Goal: Task Accomplishment & Management: Use online tool/utility

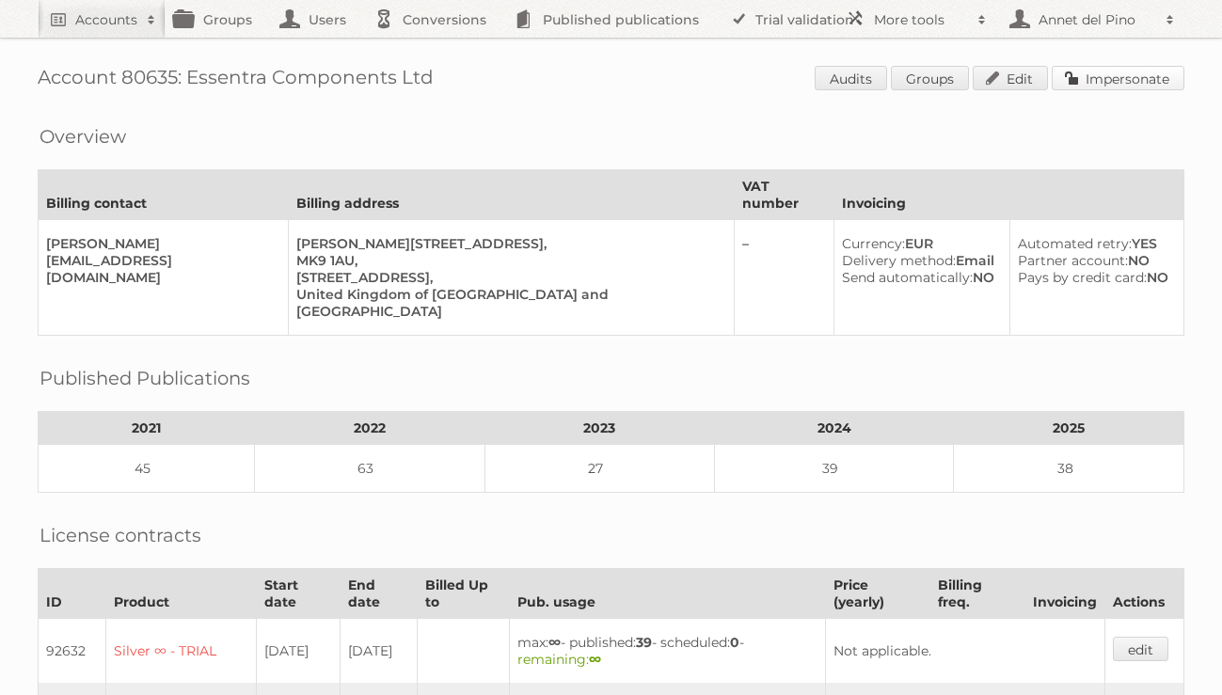
click at [1101, 71] on link "Impersonate" at bounding box center [1118, 78] width 133 height 24
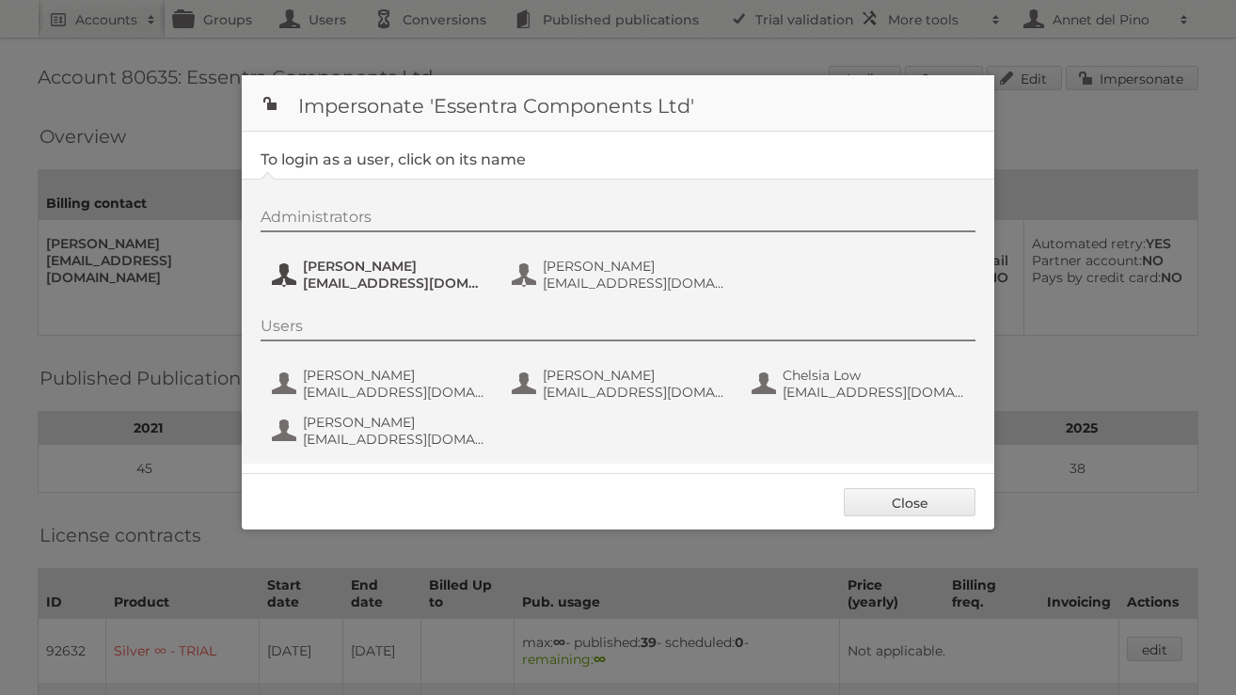
click at [286, 286] on button "[PERSON_NAME] [EMAIL_ADDRESS][DOMAIN_NAME]" at bounding box center [380, 275] width 221 height 38
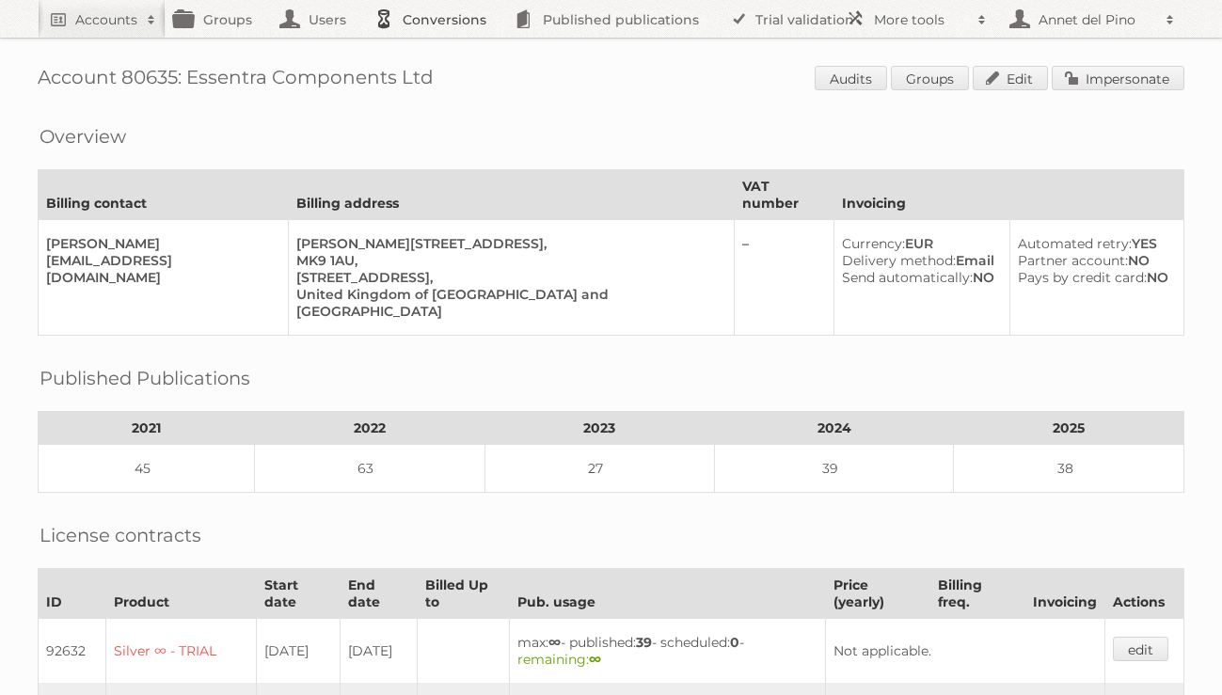
click at [439, 27] on link "Conversions" at bounding box center [435, 19] width 140 height 38
click at [1175, 75] on link "Impersonate" at bounding box center [1118, 78] width 133 height 24
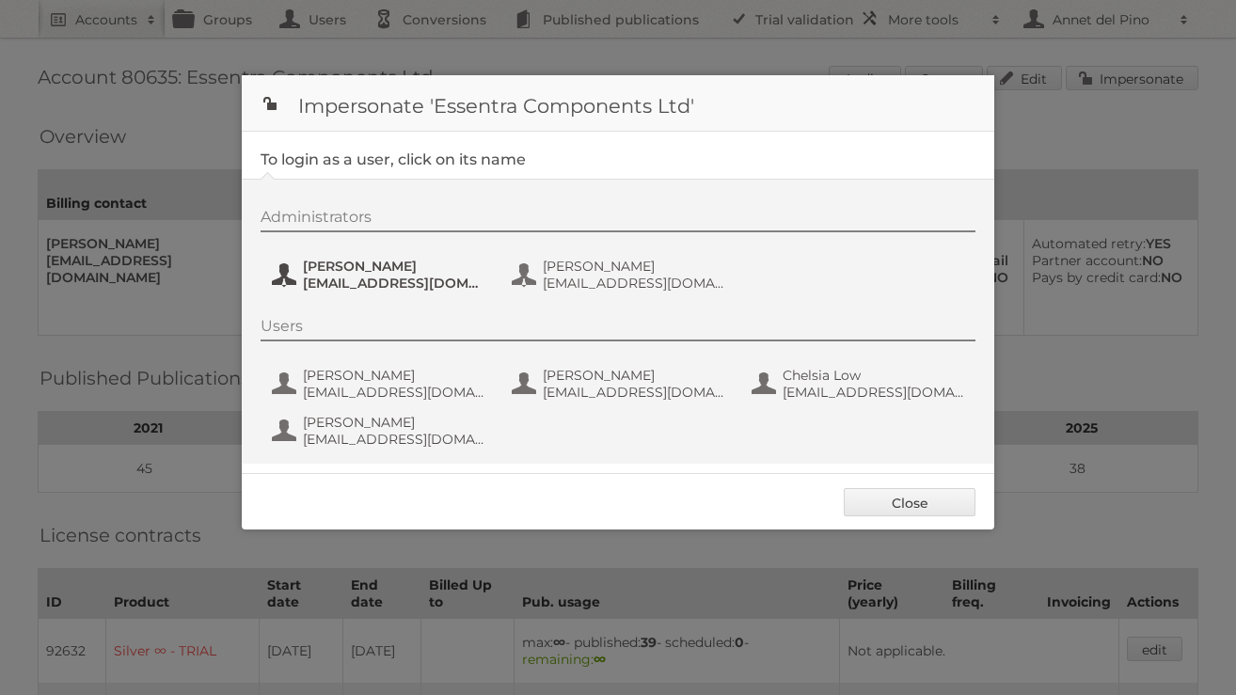
click at [342, 279] on span "[EMAIL_ADDRESS][DOMAIN_NAME]" at bounding box center [394, 283] width 182 height 17
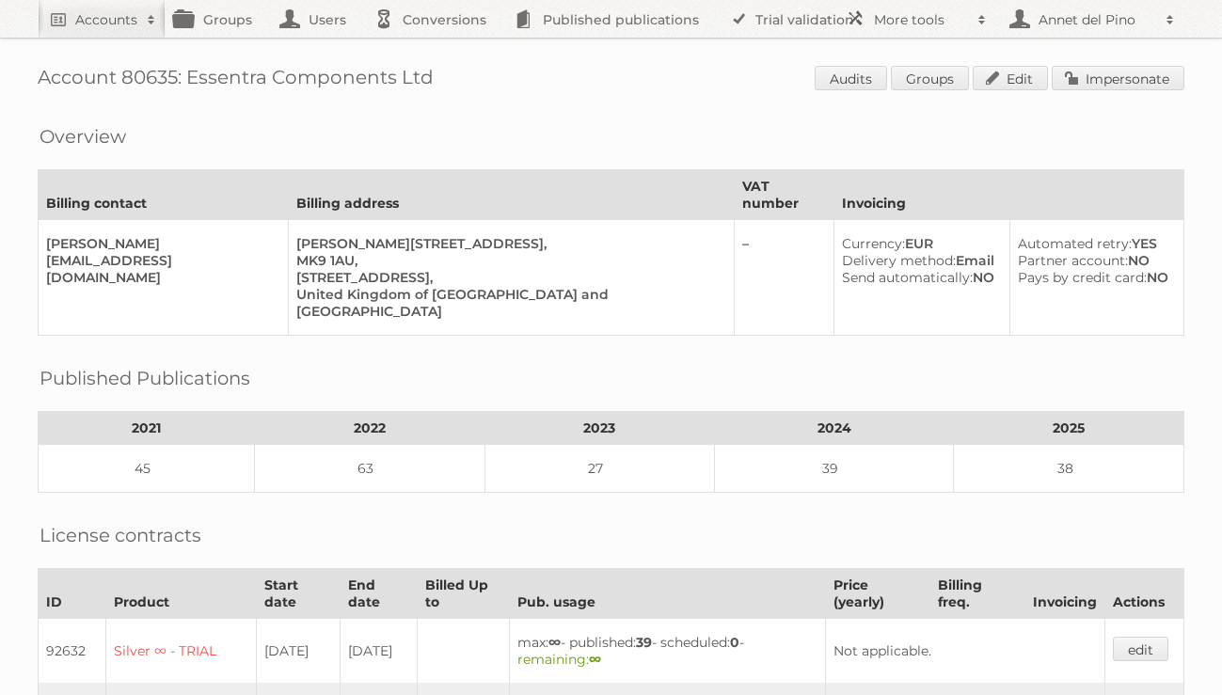
drag, startPoint x: 173, startPoint y: 78, endPoint x: 451, endPoint y: 83, distance: 278.4
click at [451, 85] on h1 "Account 80635: Essentra Components Ltd Audits Groups Edit Impersonate" at bounding box center [611, 80] width 1147 height 28
click at [451, 83] on h1 "Account 80635: Essentra Components Ltd Audits Groups Edit Impersonate" at bounding box center [611, 80] width 1147 height 28
drag, startPoint x: 446, startPoint y: 80, endPoint x: 188, endPoint y: 76, distance: 257.7
click at [188, 76] on h1 "Account 80635: Essentra Components Ltd Audits Groups Edit Impersonate" at bounding box center [611, 80] width 1147 height 28
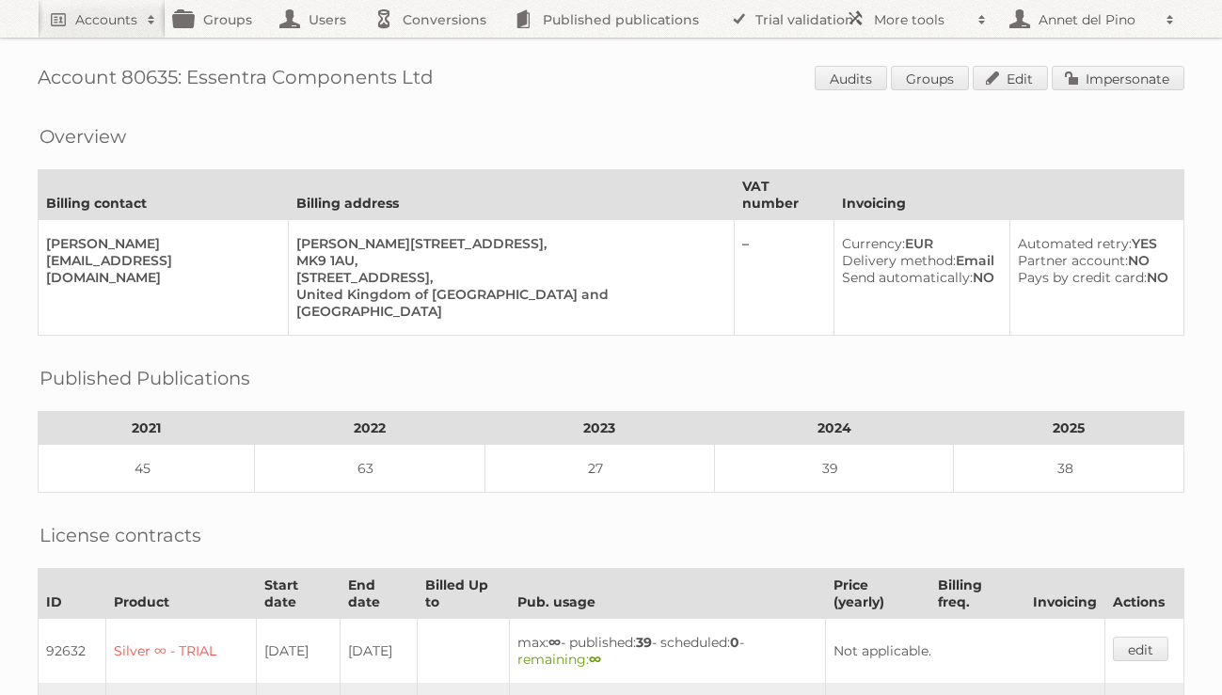
copy h1 "Essentra Components Ltd"
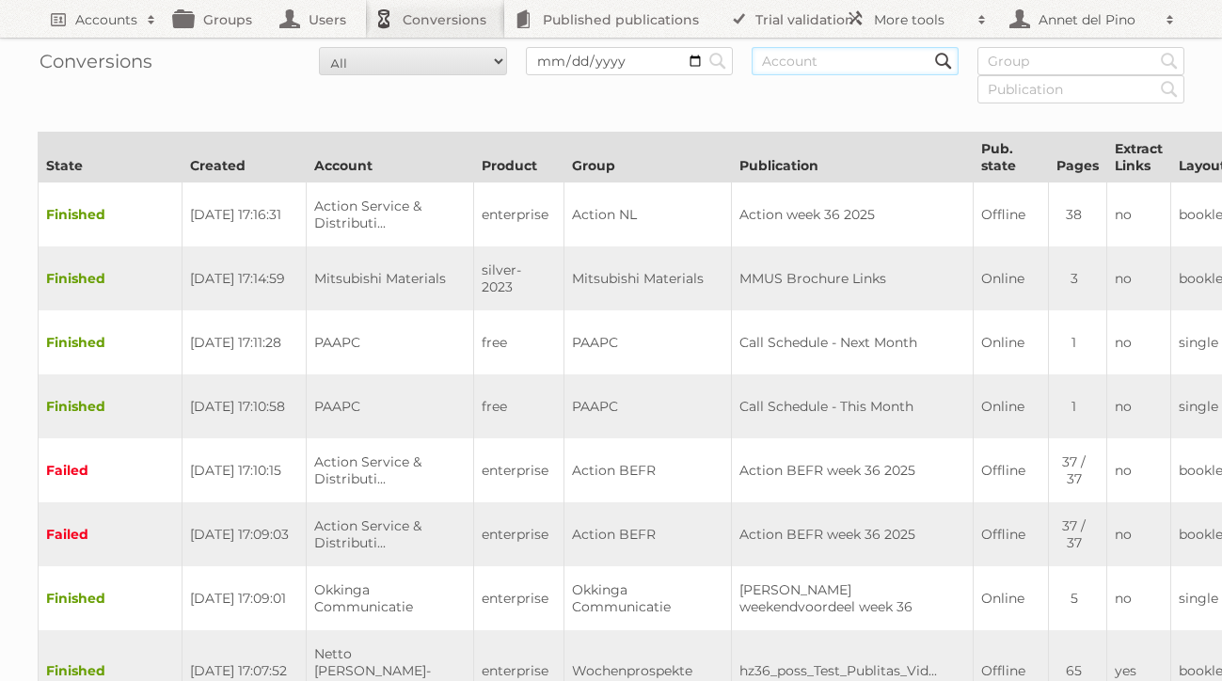
click at [824, 69] on input "text" at bounding box center [854, 61] width 207 height 28
click at [841, 68] on input "text" at bounding box center [854, 61] width 207 height 28
paste input "Essentra Components Ltd"
type input "Essentra Components Ltd"
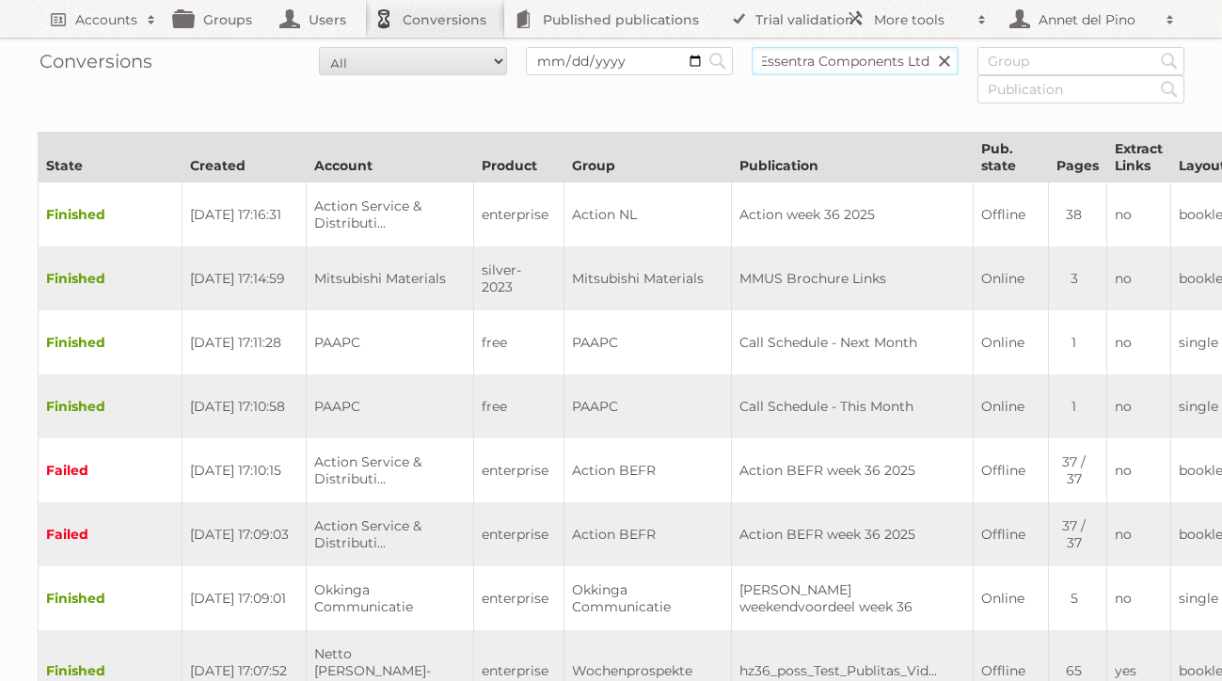
click at [704, 47] on input "Search" at bounding box center [718, 61] width 28 height 28
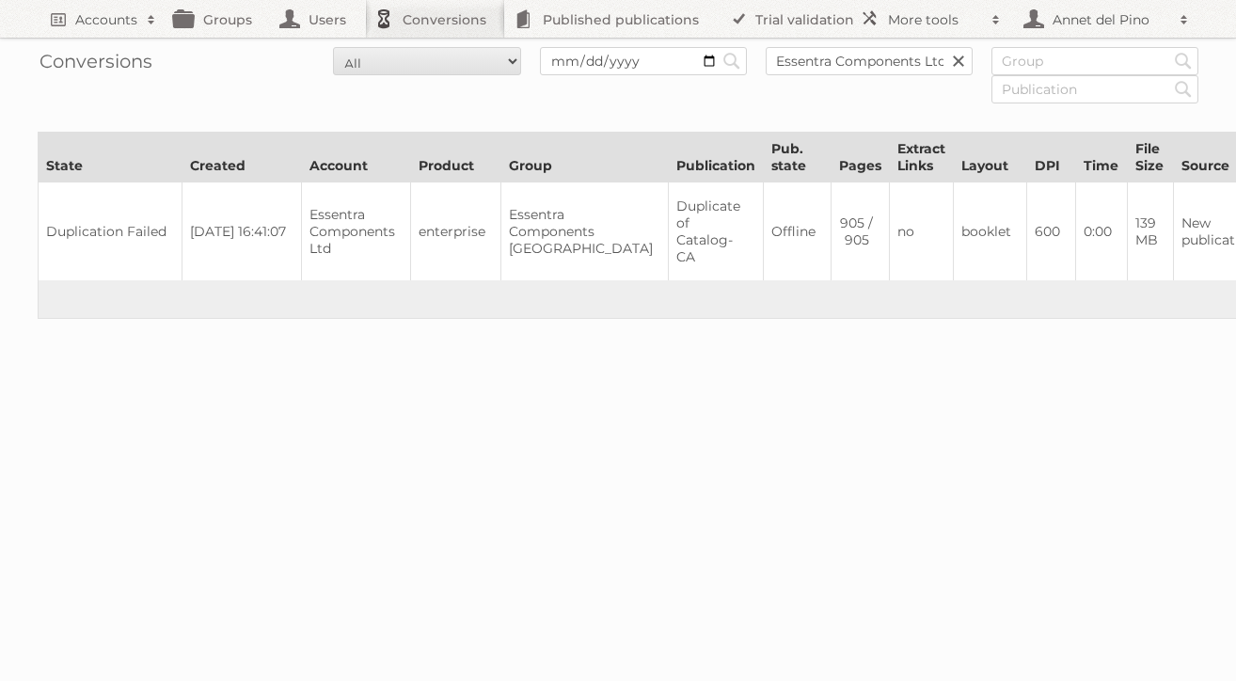
scroll to position [0, 340]
